Goal: Information Seeking & Learning: Learn about a topic

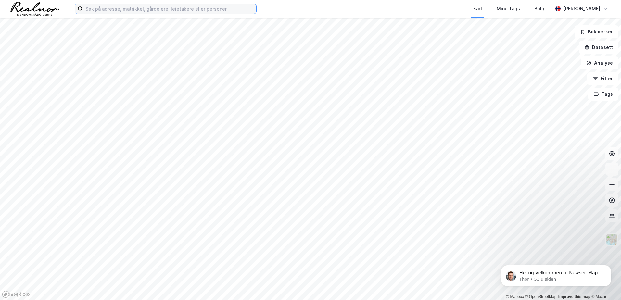
click at [107, 8] on input at bounding box center [170, 9] width 174 height 10
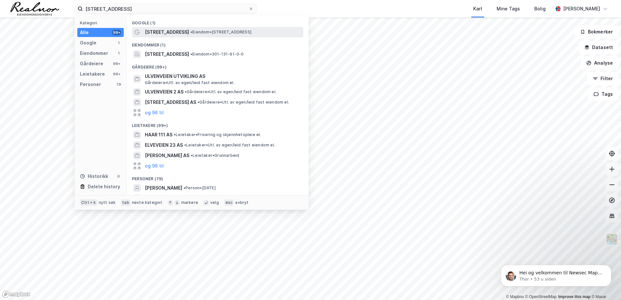
click at [174, 32] on span "[STREET_ADDRESS]" at bounding box center [167, 32] width 44 height 8
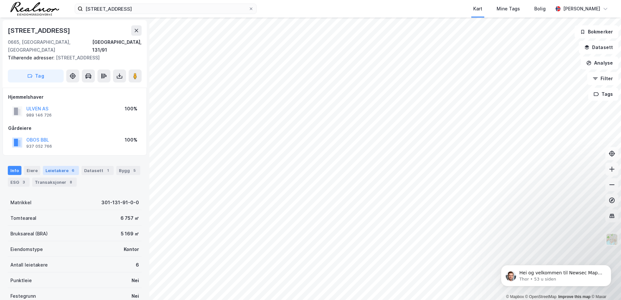
click at [57, 166] on div "Leietakere 6" at bounding box center [61, 170] width 36 height 9
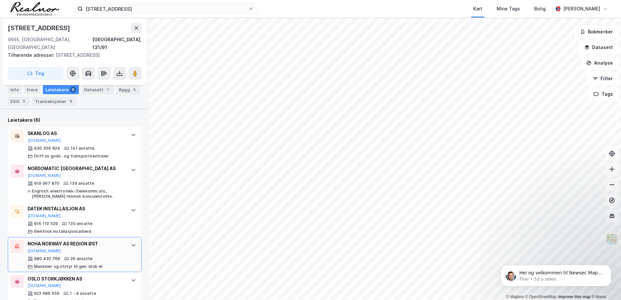
scroll to position [228, 0]
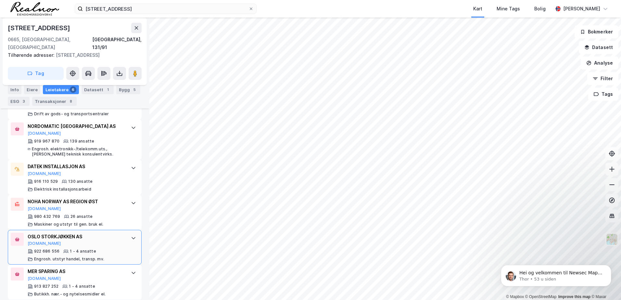
click at [55, 233] on div "OSLO STORKJØKKEN AS" at bounding box center [76, 237] width 97 height 8
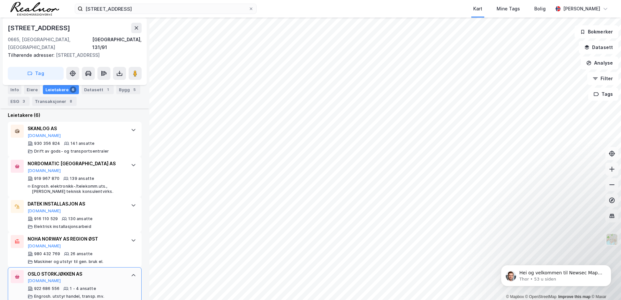
scroll to position [130, 0]
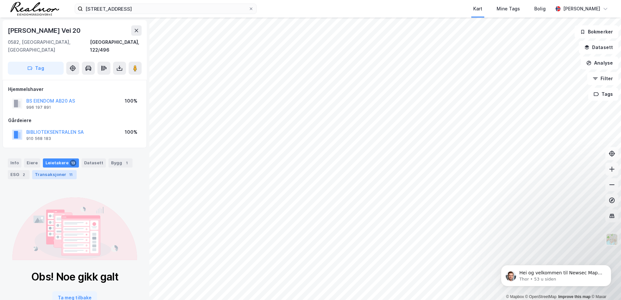
click at [58, 170] on div "Transaksjoner 11" at bounding box center [54, 174] width 45 height 9
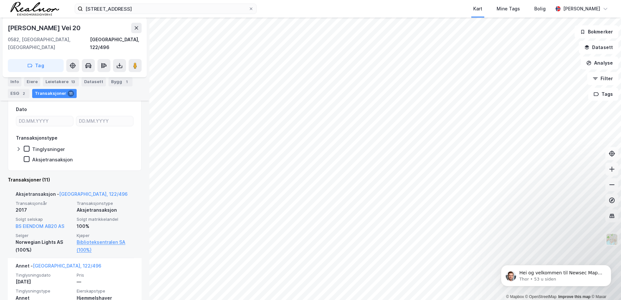
scroll to position [195, 0]
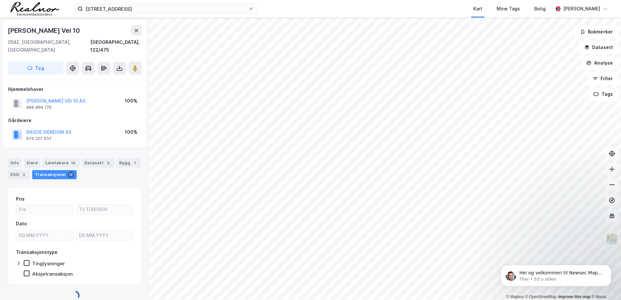
scroll to position [1, 0]
click at [114, 158] on div "Bygg 1" at bounding box center [121, 162] width 24 height 9
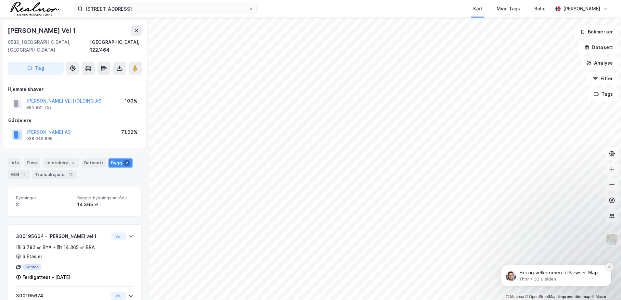
click at [609, 265] on icon "Dismiss notification" at bounding box center [610, 267] width 4 height 4
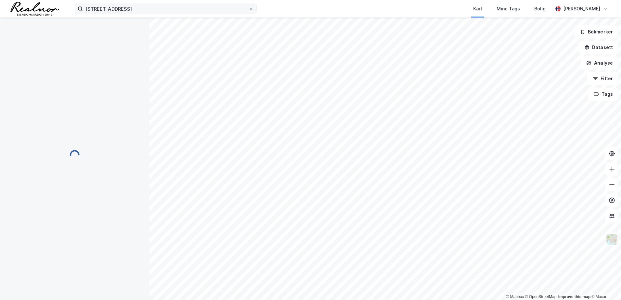
scroll to position [1, 0]
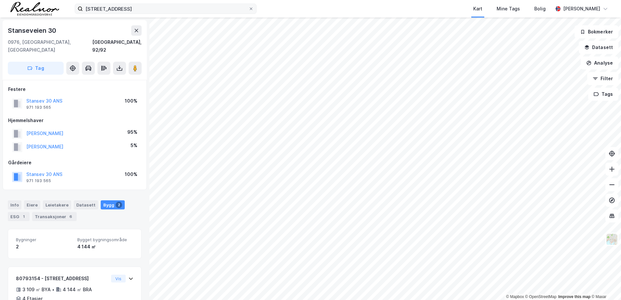
scroll to position [1, 0]
click at [0, 0] on button "Stansev 30 ANS" at bounding box center [0, 0] width 0 height 0
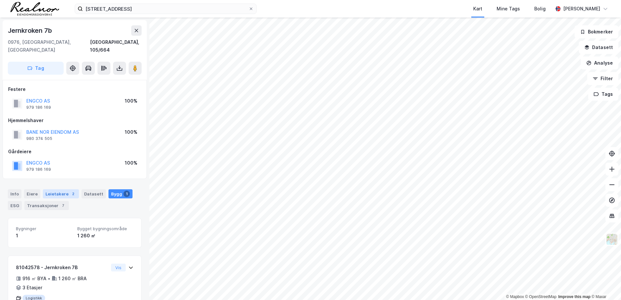
scroll to position [20, 0]
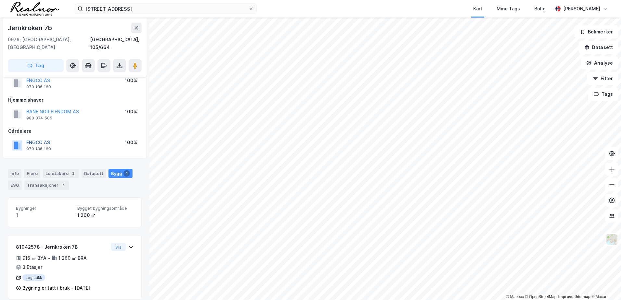
click at [0, 0] on button "ENGCO AS" at bounding box center [0, 0] width 0 height 0
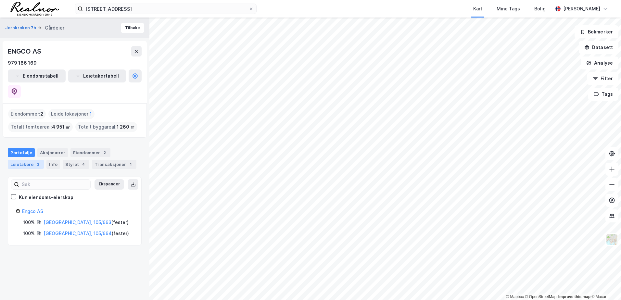
click at [31, 160] on div "Leietakere 2" at bounding box center [26, 164] width 36 height 9
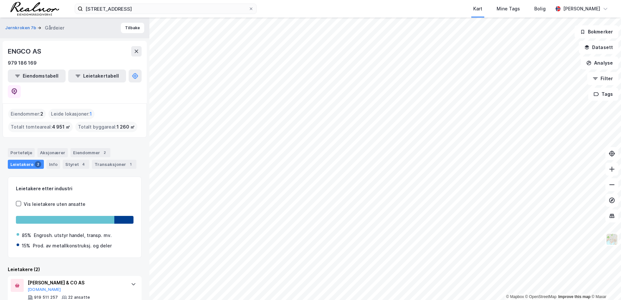
scroll to position [38, 0]
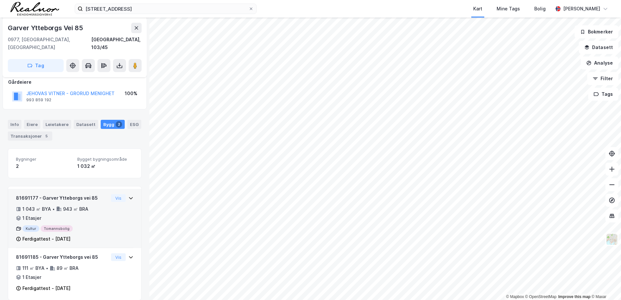
scroll to position [70, 0]
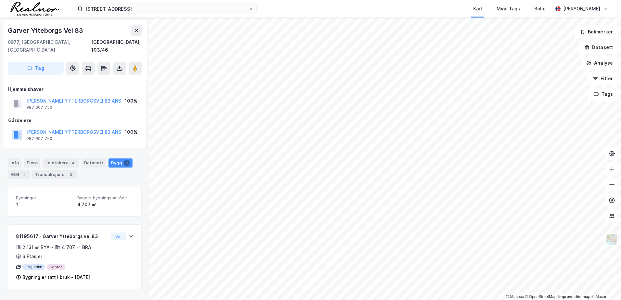
click at [621, 136] on html "[STREET_ADDRESS] Kart Mine Tags Bolig [PERSON_NAME] © Mapbox © OpenStreetMap Im…" at bounding box center [310, 150] width 621 height 300
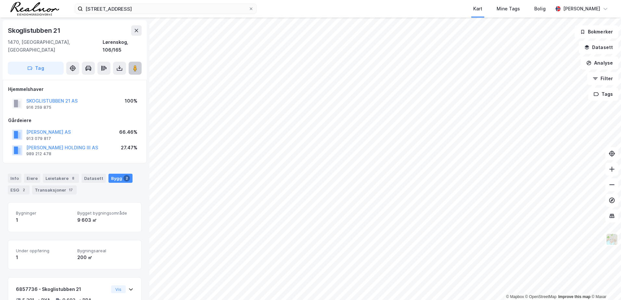
click at [133, 65] on icon at bounding box center [135, 68] width 6 height 6
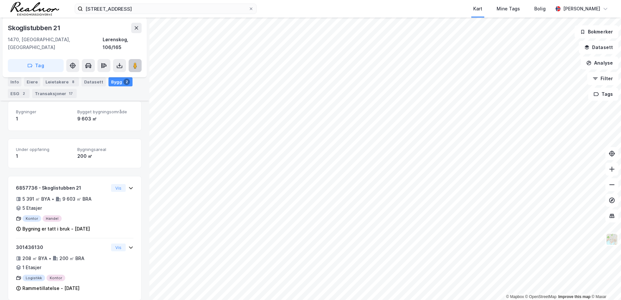
scroll to position [102, 0]
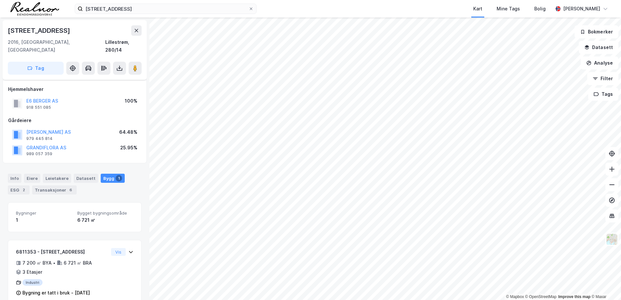
scroll to position [5, 0]
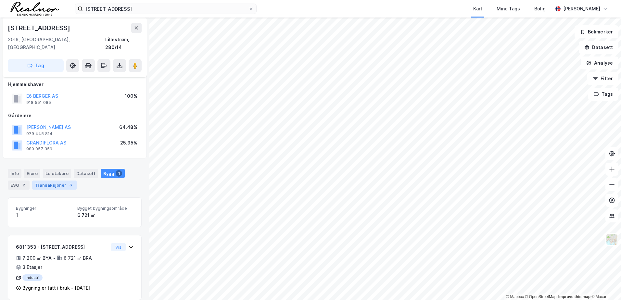
click at [42, 181] on div "Transaksjoner 6" at bounding box center [54, 185] width 45 height 9
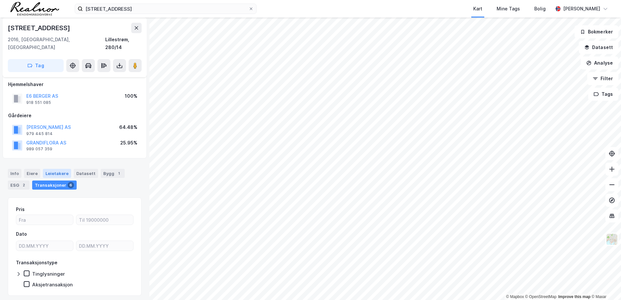
click at [64, 169] on div "Leietakere" at bounding box center [57, 173] width 28 height 9
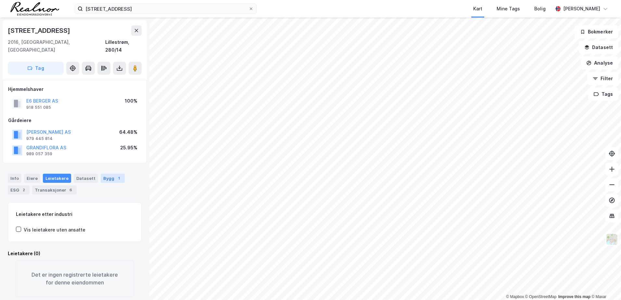
click at [108, 174] on div "Bygg 1" at bounding box center [113, 178] width 24 height 9
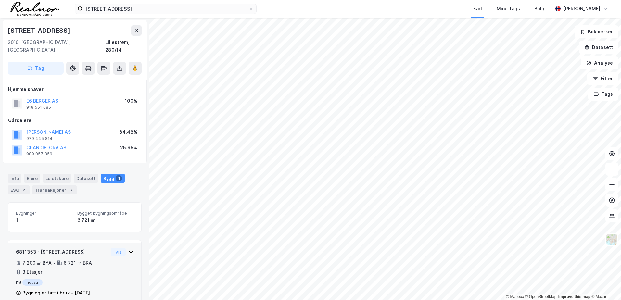
scroll to position [5, 0]
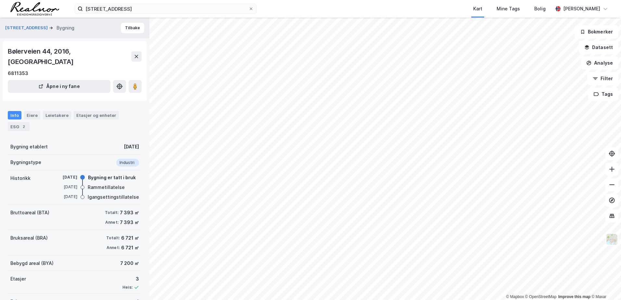
scroll to position [5, 0]
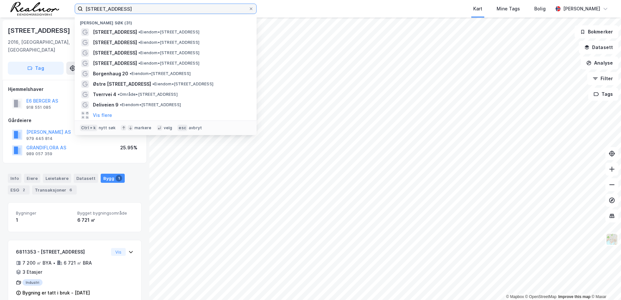
drag, startPoint x: 138, startPoint y: 10, endPoint x: 76, endPoint y: 5, distance: 62.6
click at [76, 5] on label "[STREET_ADDRESS]" at bounding box center [166, 9] width 182 height 10
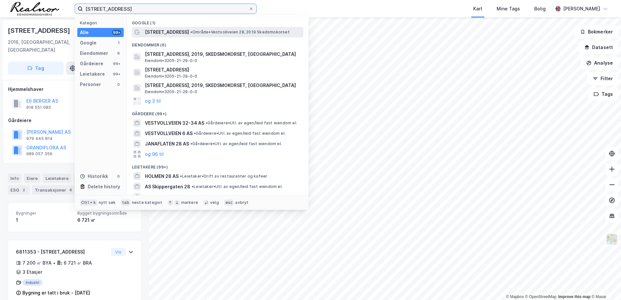
type input "[STREET_ADDRESS]"
click at [190, 31] on span "• Område • Vestvollveien 28, 2019 Skedsmokorset" at bounding box center [239, 32] width 99 height 5
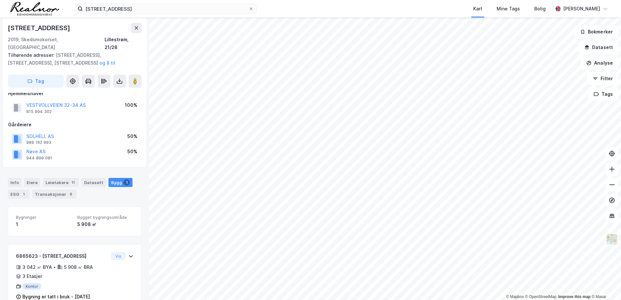
scroll to position [20, 0]
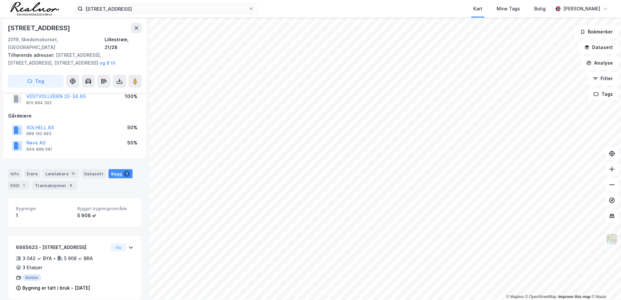
click at [112, 169] on div "Bygg 1" at bounding box center [121, 173] width 24 height 9
click at [109, 169] on div "Bygg 1" at bounding box center [121, 173] width 24 height 9
